Goal: Information Seeking & Learning: Learn about a topic

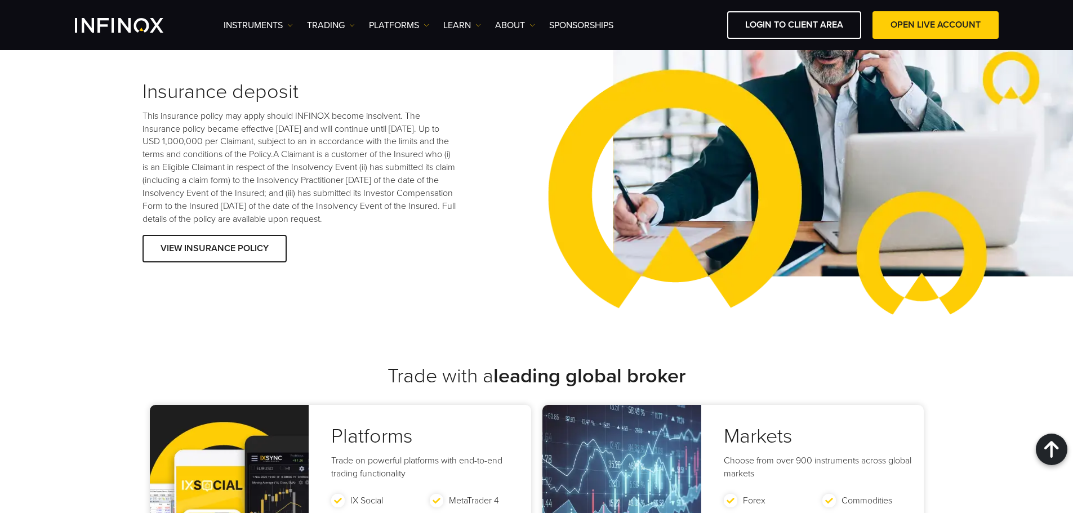
scroll to position [1689, 0]
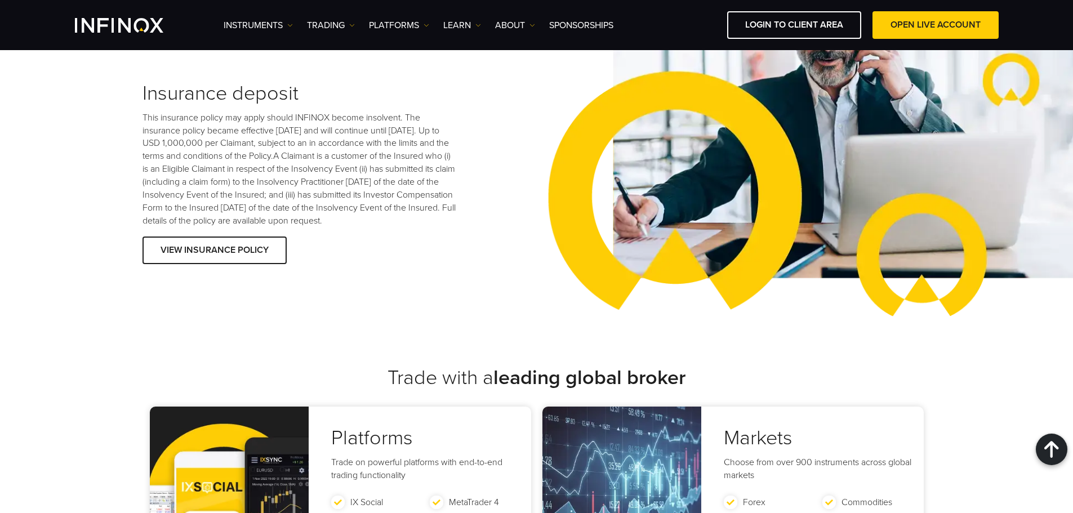
click at [305, 131] on p "This insurance policy may apply should INFINOX become insolvent. The insurance …" at bounding box center [299, 169] width 315 height 116
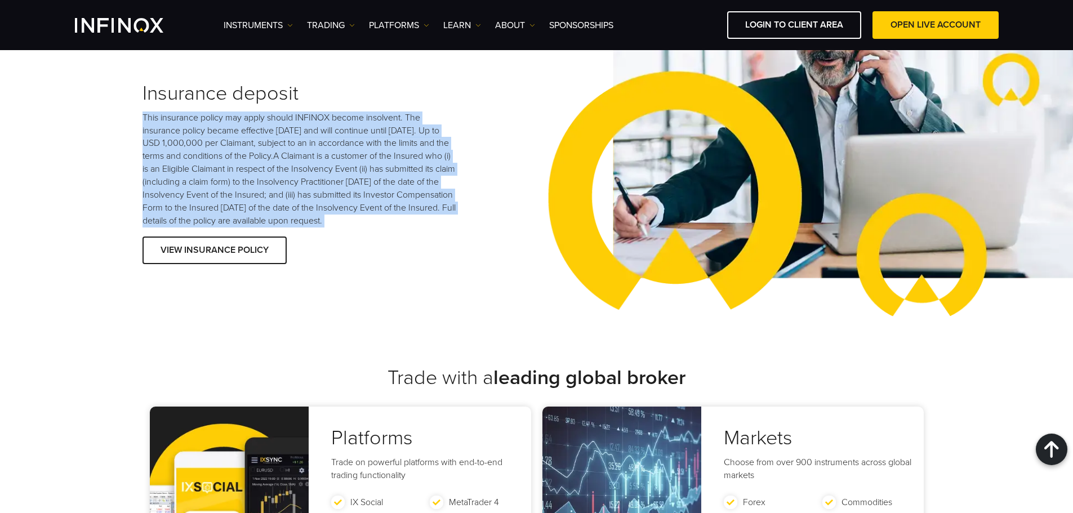
click at [305, 131] on p "This insurance policy may apply should INFINOX become insolvent. The insurance …" at bounding box center [299, 169] width 315 height 116
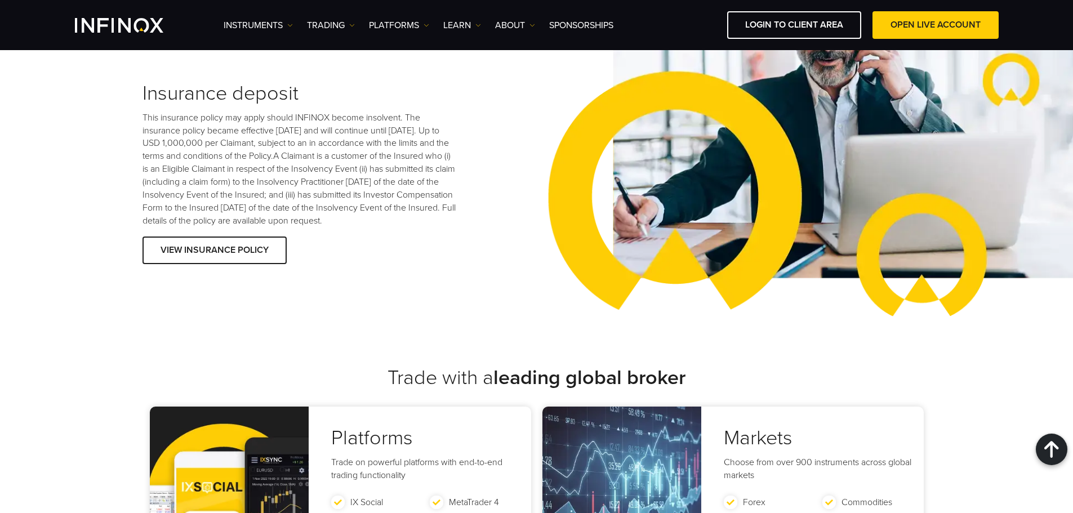
click at [407, 230] on div "Insurance deposit This insurance policy may apply should INFINOX become insolve…" at bounding box center [339, 175] width 394 height 186
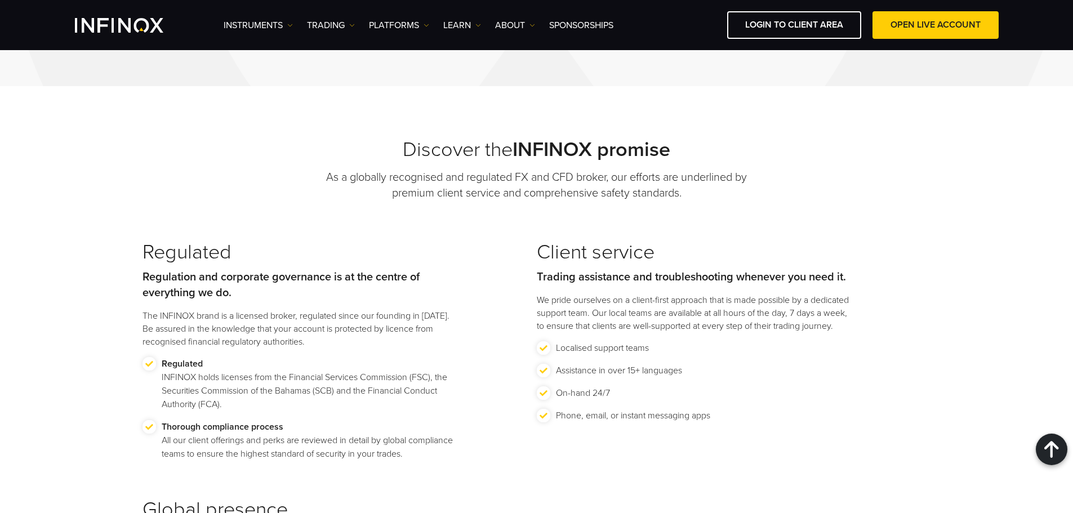
scroll to position [1014, 0]
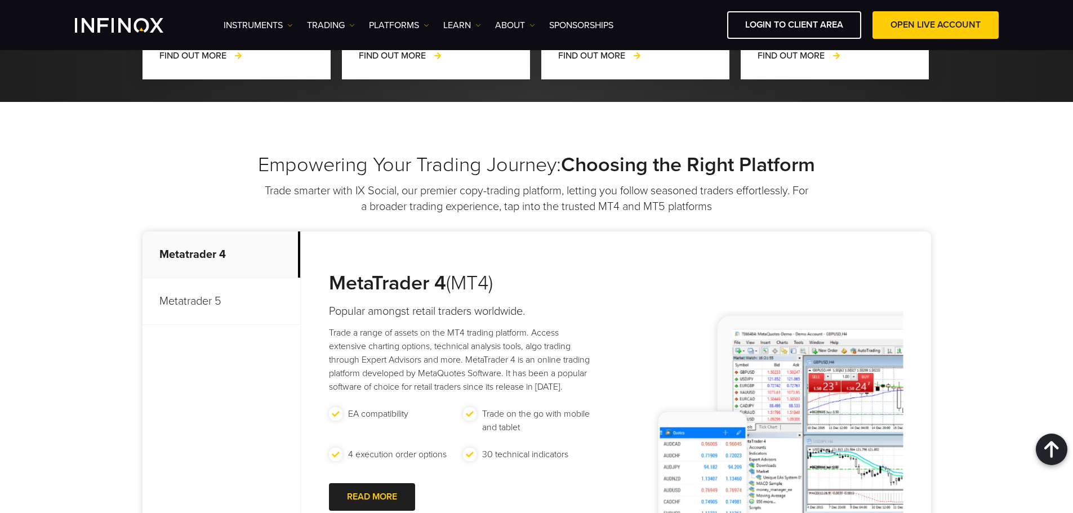
click at [236, 278] on p "Metatrader 5" at bounding box center [221, 301] width 158 height 47
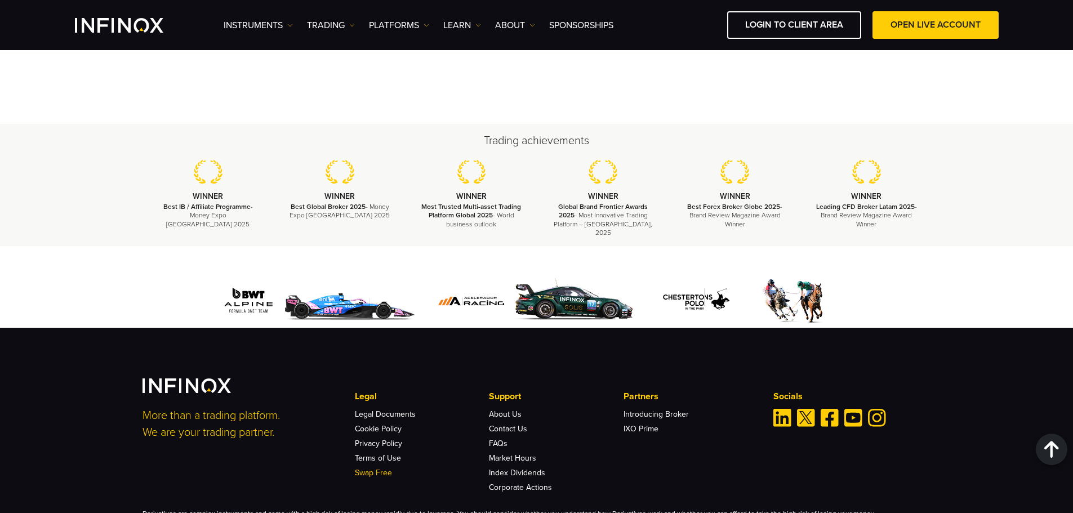
click at [385, 468] on link "Swap Free" at bounding box center [373, 473] width 37 height 10
click at [505, 424] on link "Contact Us" at bounding box center [508, 429] width 38 height 10
click at [466, 17] on div "Instruments Instruments Product Information TRADING Accounts" at bounding box center [611, 25] width 775 height 28
click at [457, 26] on link "Learn" at bounding box center [462, 26] width 38 height 14
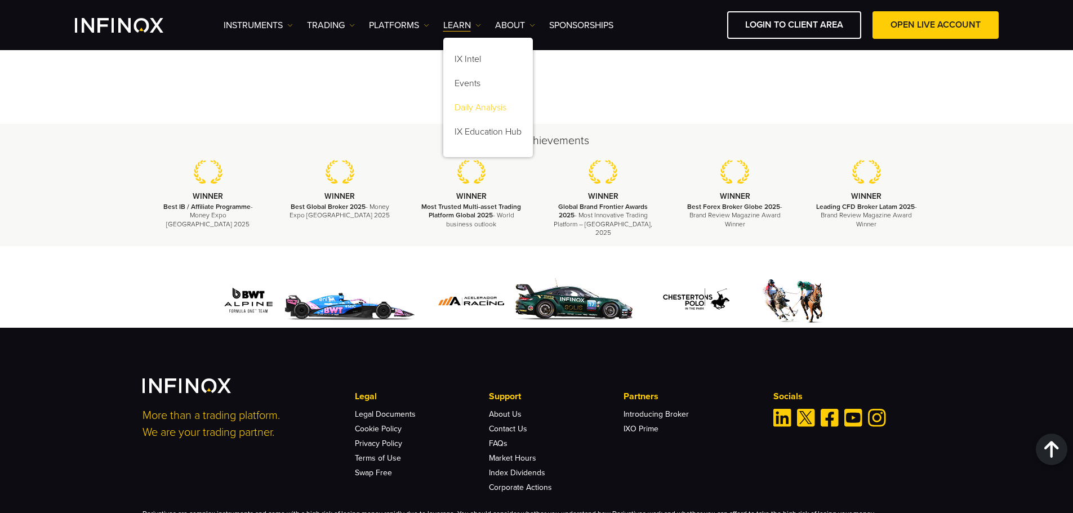
click at [484, 101] on link "Daily Analysis" at bounding box center [488, 109] width 90 height 24
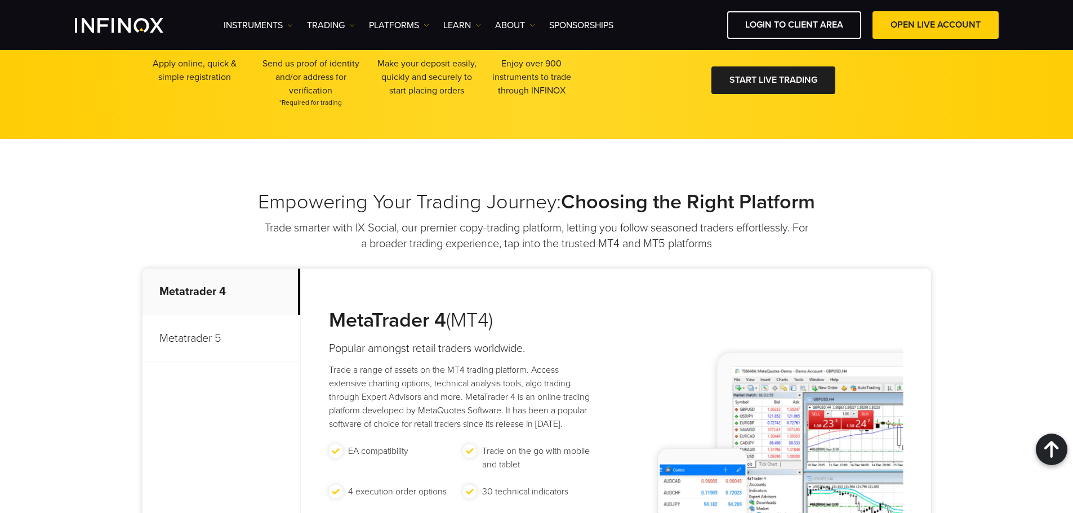
scroll to position [507, 0]
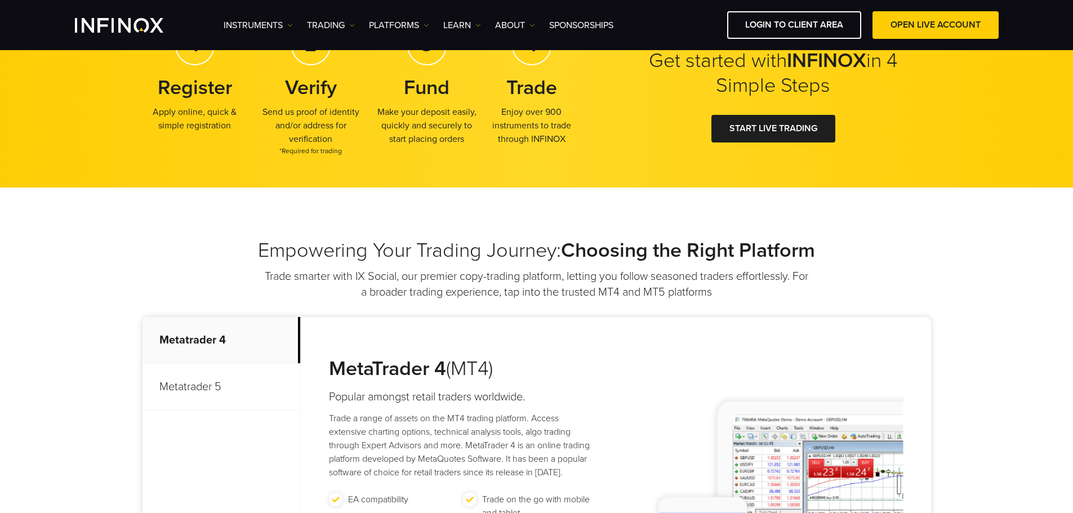
click at [212, 389] on p "Metatrader 5" at bounding box center [221, 387] width 158 height 47
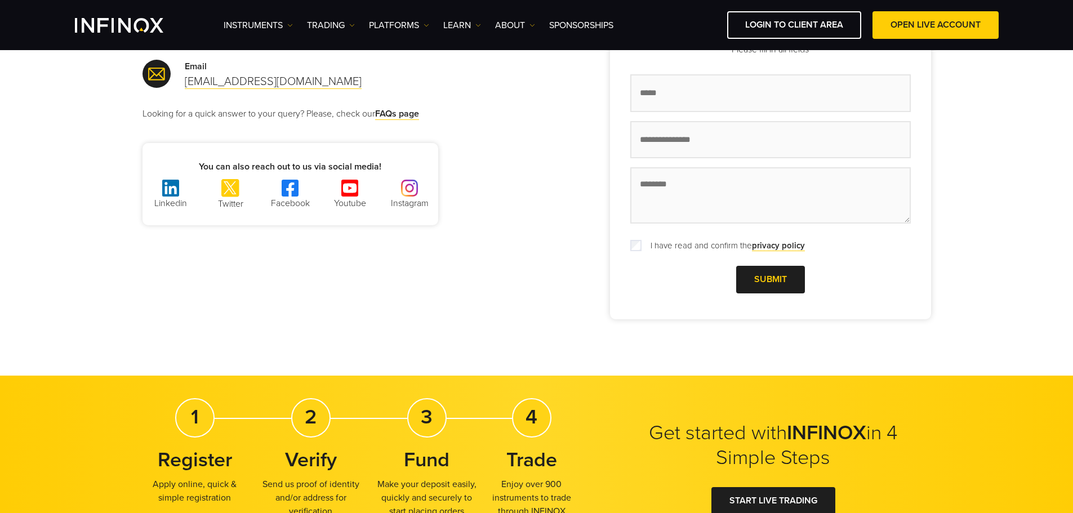
scroll to position [56, 0]
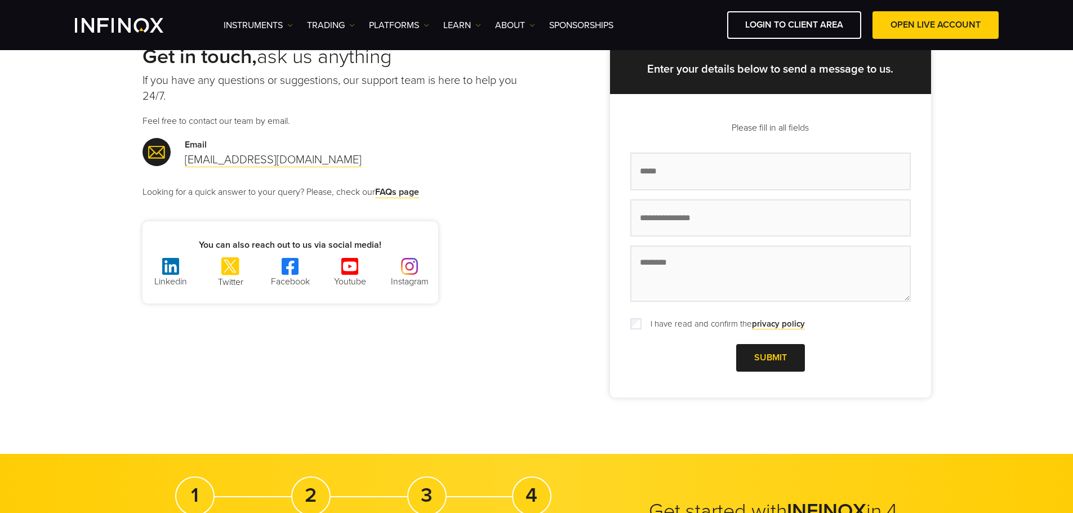
click at [399, 267] on link at bounding box center [409, 266] width 56 height 17
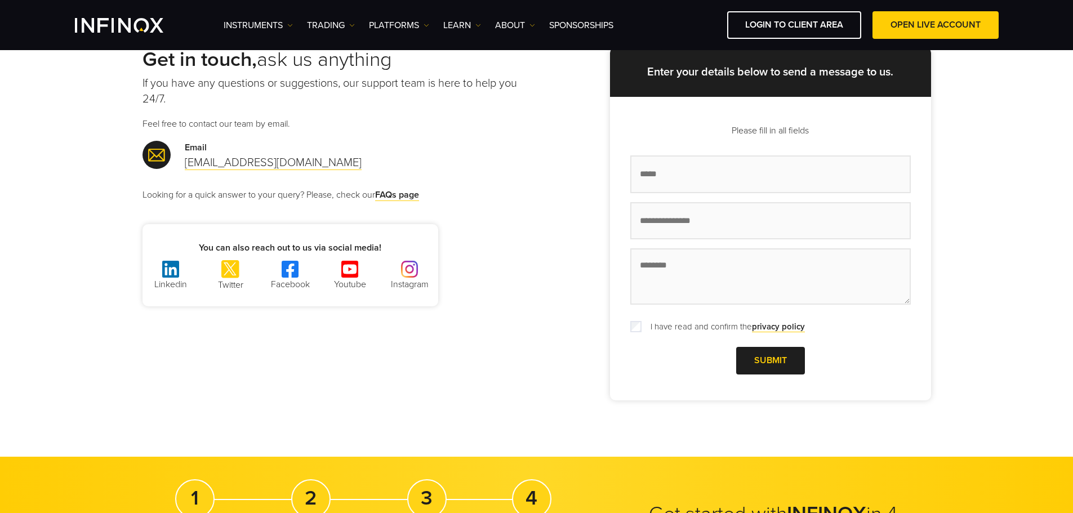
scroll to position [0, 0]
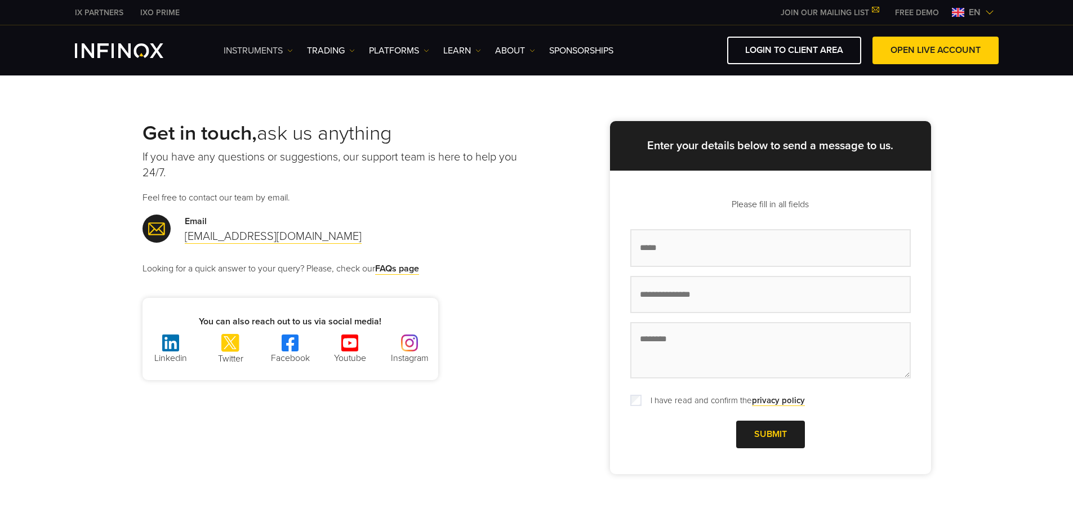
click at [258, 52] on link "Instruments" at bounding box center [258, 51] width 69 height 14
click at [292, 105] on link "Product Information" at bounding box center [273, 111] width 98 height 24
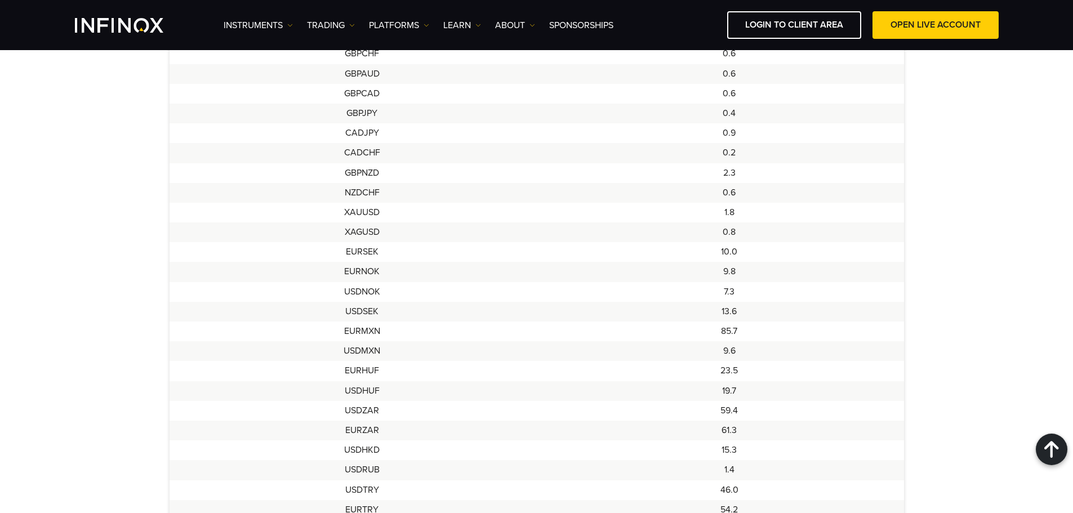
scroll to position [788, 0]
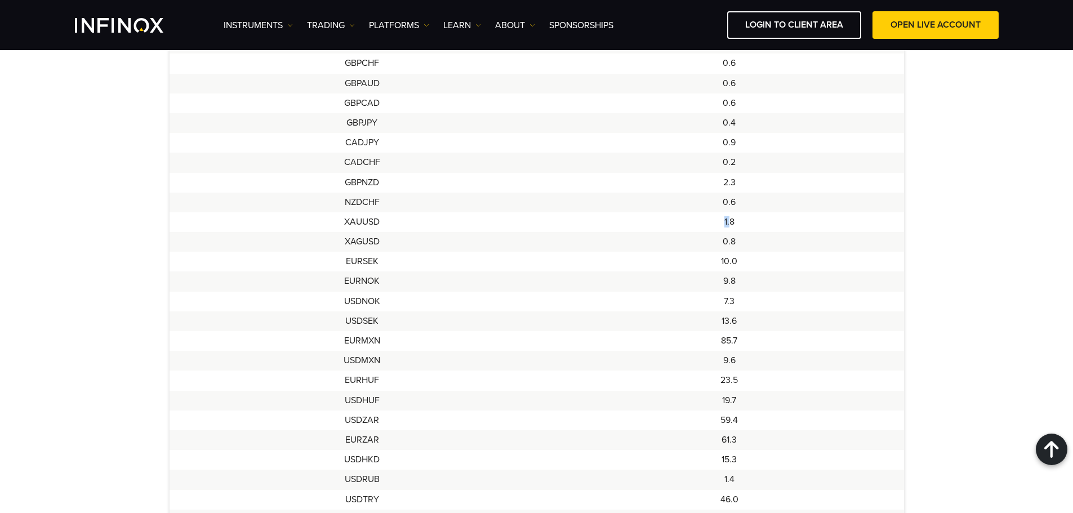
drag, startPoint x: 730, startPoint y: 225, endPoint x: 718, endPoint y: 224, distance: 11.9
click at [718, 224] on td "1.8" at bounding box center [729, 222] width 349 height 20
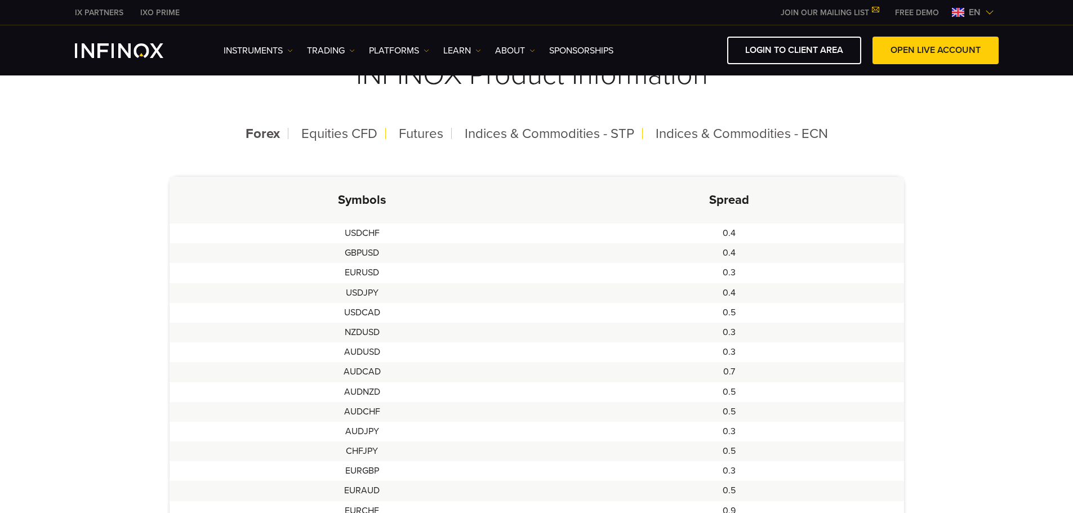
scroll to position [0, 0]
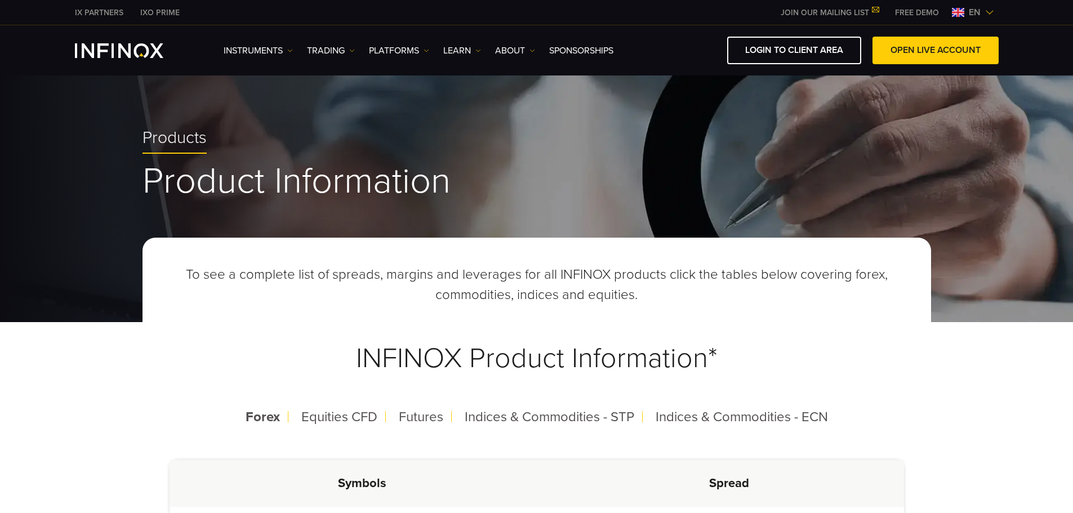
click at [897, 14] on link "FREE DEMO" at bounding box center [916, 13] width 61 height 12
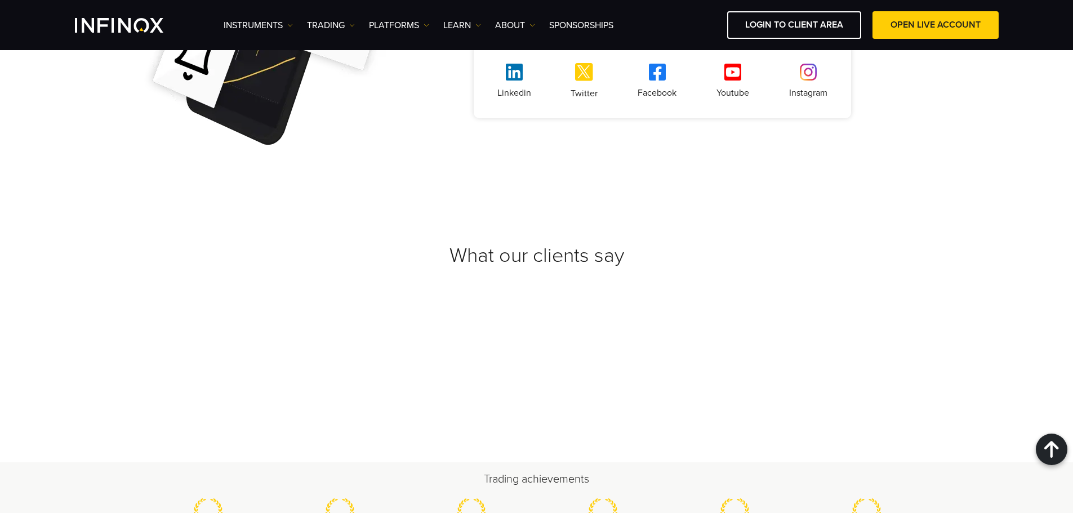
scroll to position [2365, 0]
